Goal: Navigation & Orientation: Find specific page/section

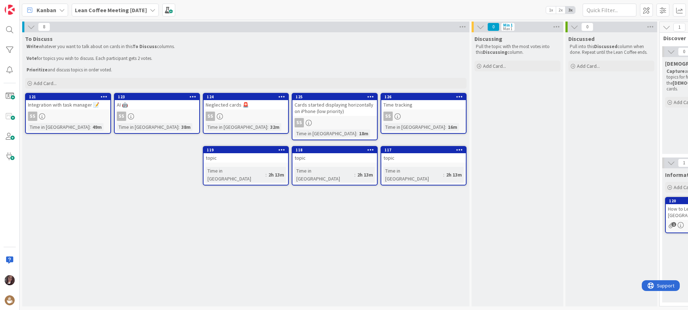
click at [225, 104] on div "Neglected cards 🚨" at bounding box center [246, 104] width 85 height 9
click at [424, 97] on div "126" at bounding box center [424, 96] width 81 height 5
click at [431, 111] on link "126 Time tracking SS Time in [GEOGRAPHIC_DATA] : 16m" at bounding box center [424, 113] width 86 height 41
click at [427, 117] on div "SS" at bounding box center [423, 115] width 85 height 9
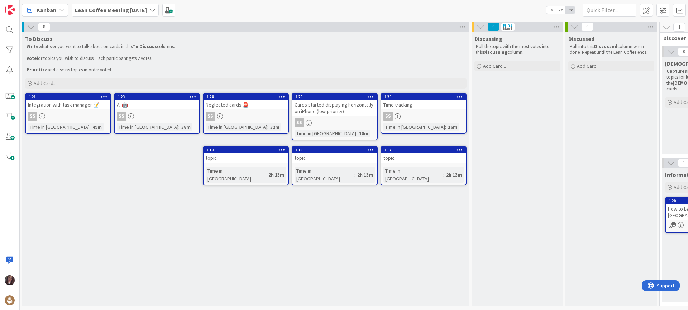
click at [427, 117] on div "SS" at bounding box center [423, 115] width 85 height 9
click at [418, 107] on div "Time tracking" at bounding box center [423, 104] width 85 height 9
click at [401, 96] on div "126" at bounding box center [424, 96] width 81 height 5
click at [410, 151] on div "117" at bounding box center [424, 149] width 81 height 5
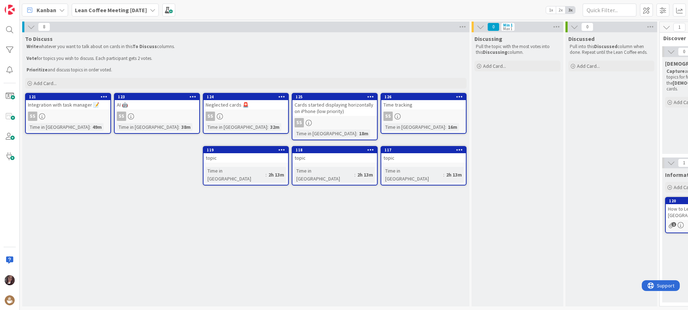
click at [349, 104] on div "Cards started displaying horizontally on iPhone (low priority)" at bounding box center [334, 108] width 85 height 16
click at [349, 100] on div "Cards started displaying horizontally on iPhone (low priority)" at bounding box center [334, 108] width 85 height 16
click at [348, 100] on div "Cards started displaying horizontally on iPhone (low priority)" at bounding box center [334, 108] width 85 height 16
